Goal: Browse casually: Explore the website without a specific task or goal

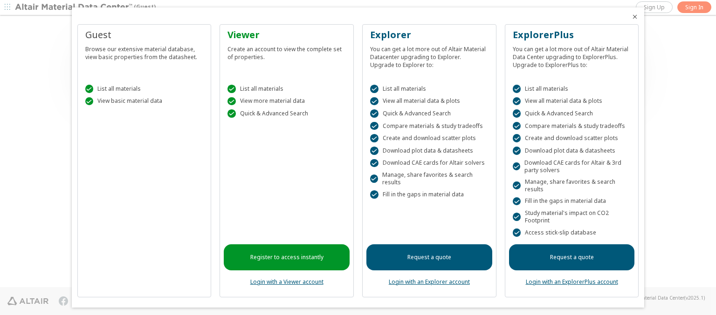
click at [631, 17] on icon "Close" at bounding box center [634, 16] width 7 height 7
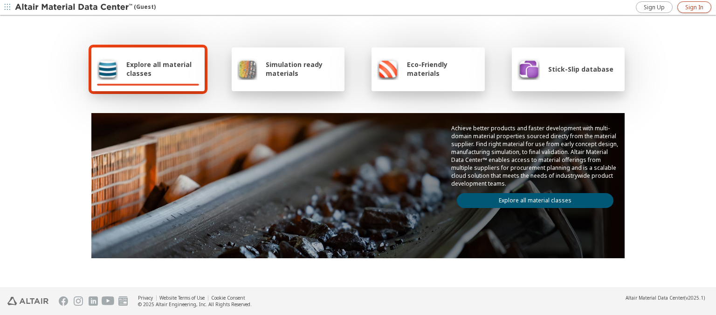
click at [694, 7] on span "Sign In" at bounding box center [694, 7] width 18 height 7
click at [74, 7] on img at bounding box center [74, 7] width 119 height 9
click at [159, 69] on span "Explore all material classes" at bounding box center [162, 69] width 73 height 18
click at [531, 199] on link "Explore all material classes" at bounding box center [535, 200] width 157 height 15
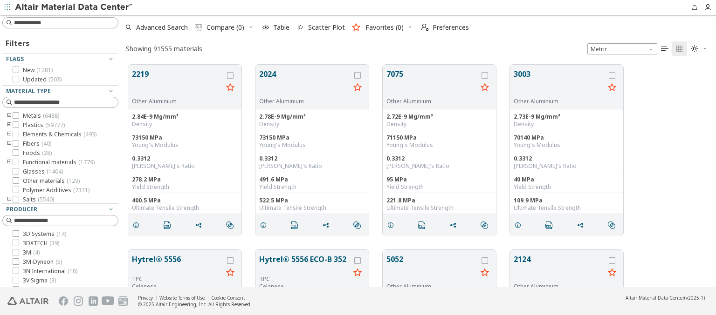
scroll to position [223, 587]
type input "***"
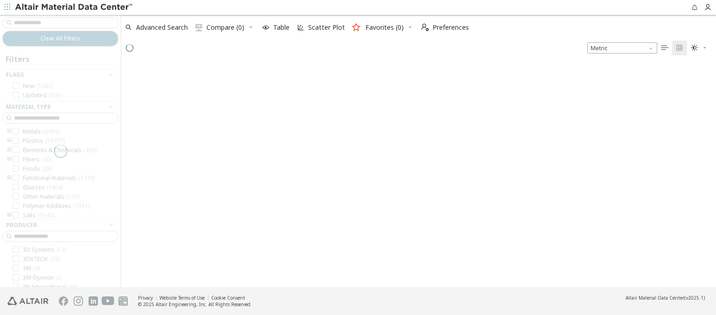
scroll to position [221, 587]
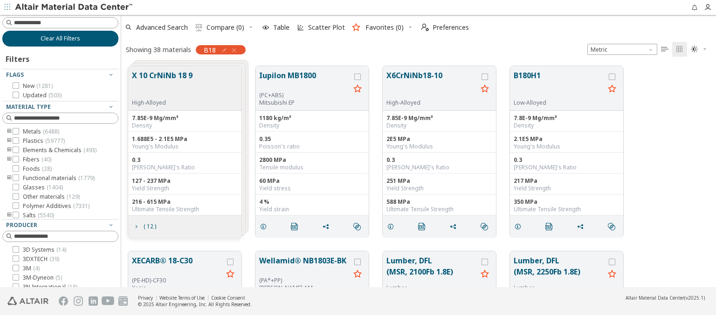
click at [57, 38] on span "Clear All Filters" at bounding box center [61, 38] width 40 height 7
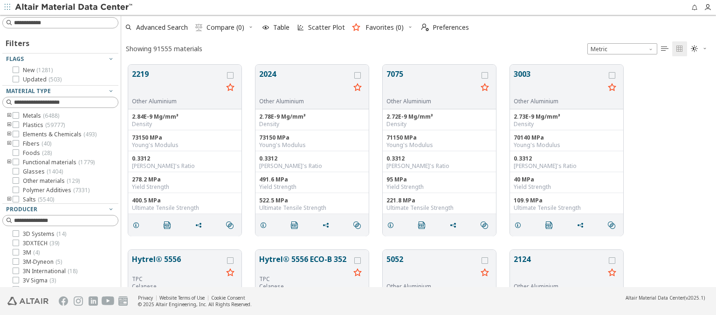
scroll to position [223, 587]
click at [74, 7] on img at bounding box center [74, 7] width 119 height 9
